Goal: Task Accomplishment & Management: Use online tool/utility

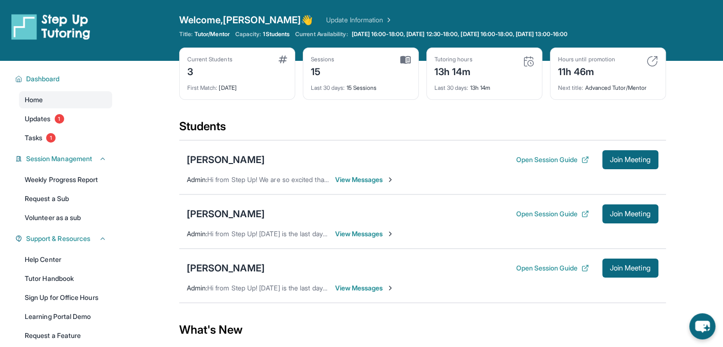
click at [703, 172] on main "Current Students 3 First Match : 29 days ago Sessions 15 Last 30 days : 15 Sess…" at bounding box center [422, 300] width 601 height 479
click at [613, 162] on span "Join Meeting" at bounding box center [630, 160] width 41 height 6
